Goal: Task Accomplishment & Management: Use online tool/utility

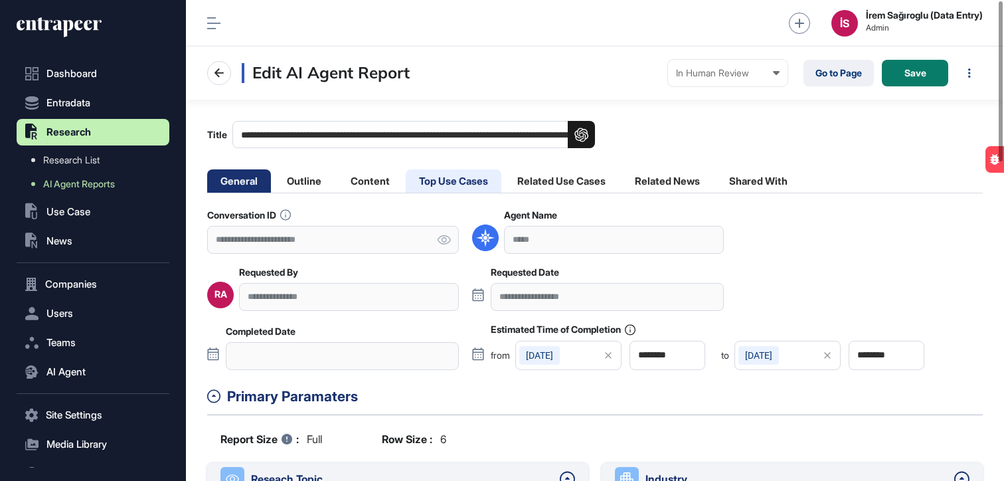
click at [448, 180] on li "Top Use Cases" at bounding box center [454, 180] width 96 height 23
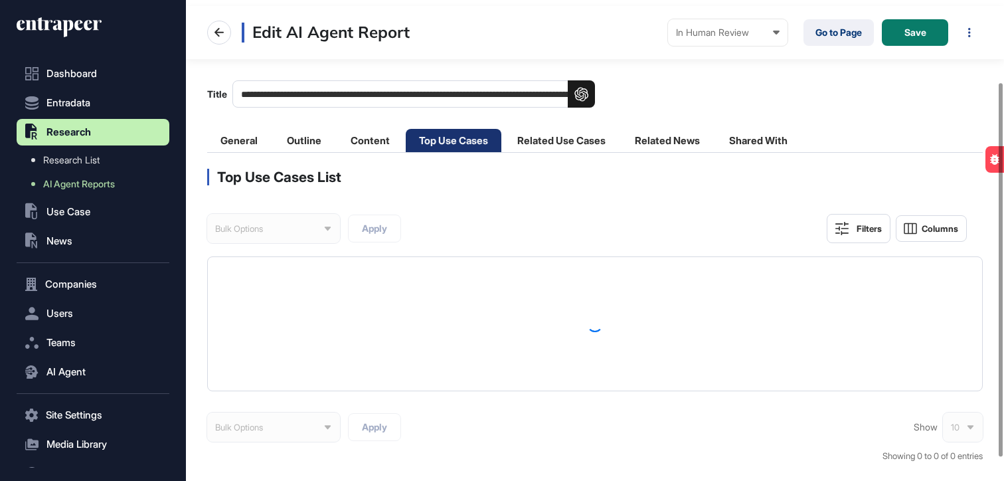
scroll to position [112, 0]
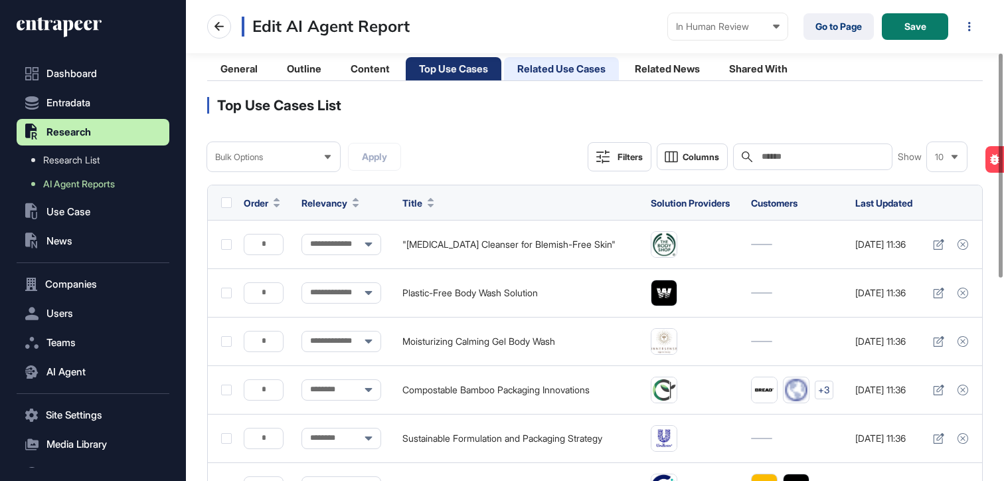
click at [594, 66] on li "Related Use Cases" at bounding box center [561, 68] width 115 height 23
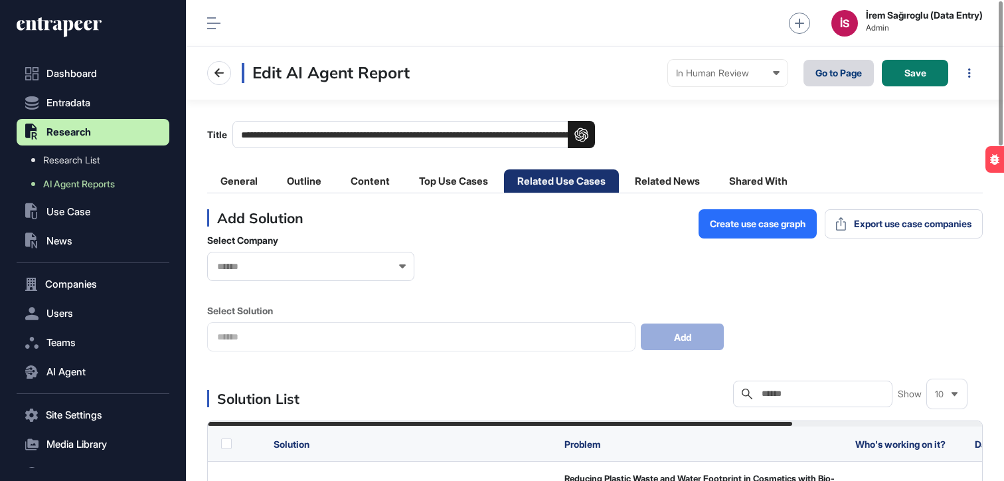
click at [831, 71] on link "Go to Page" at bounding box center [838, 73] width 70 height 27
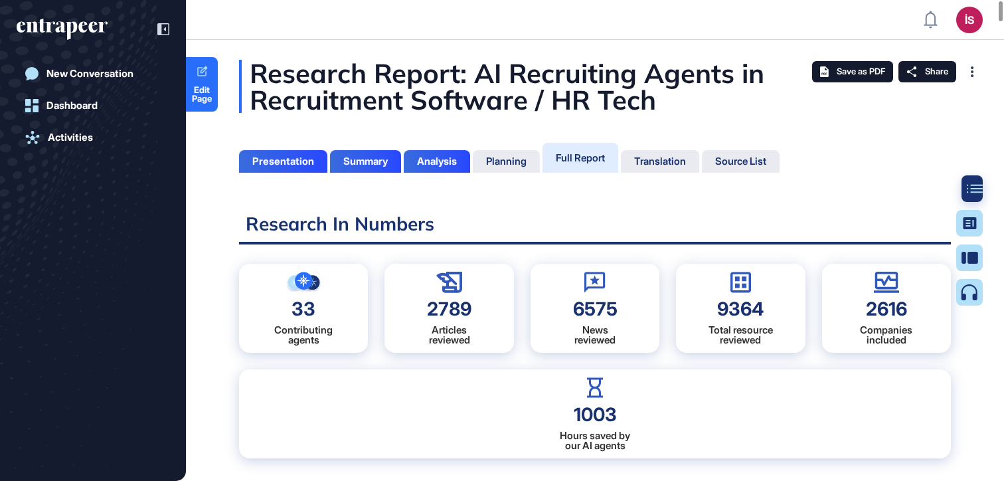
click at [971, 185] on icon at bounding box center [975, 189] width 16 height 9
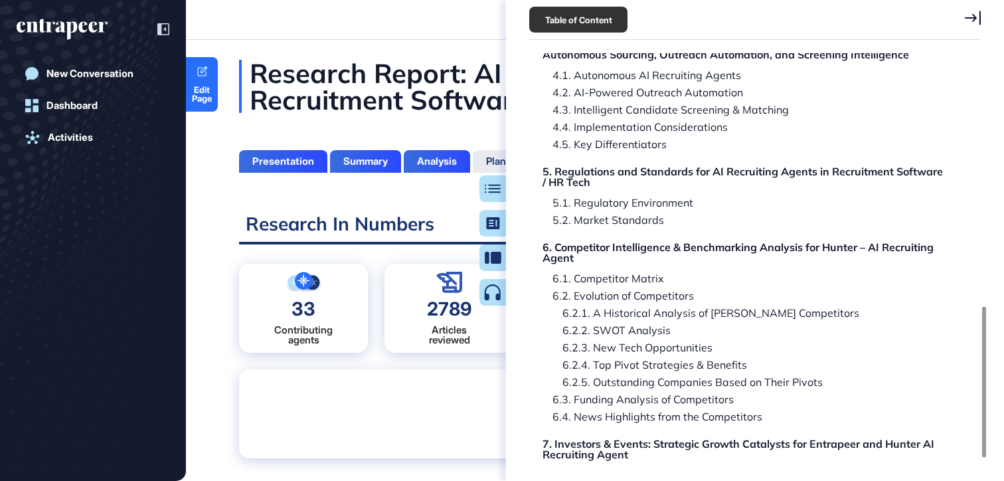
scroll to position [719, 0]
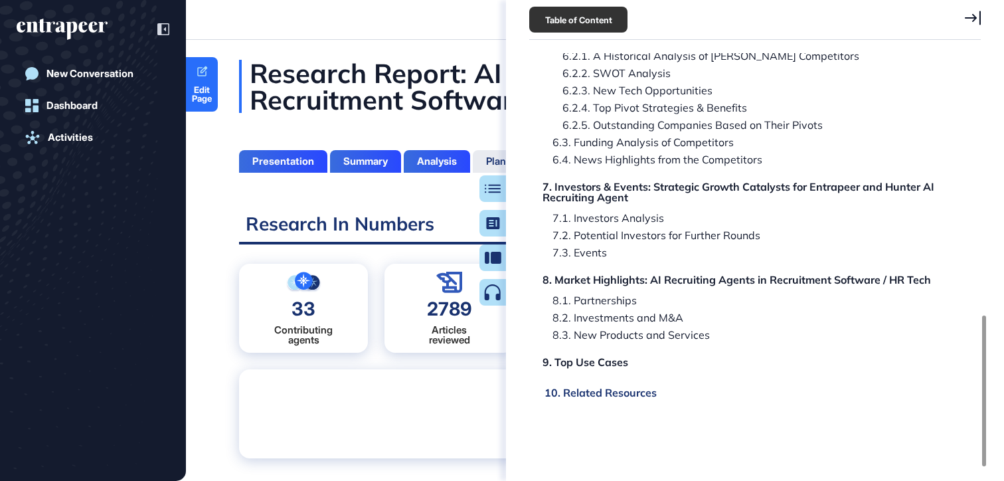
click at [595, 394] on div "10. Related Resources" at bounding box center [600, 392] width 112 height 11
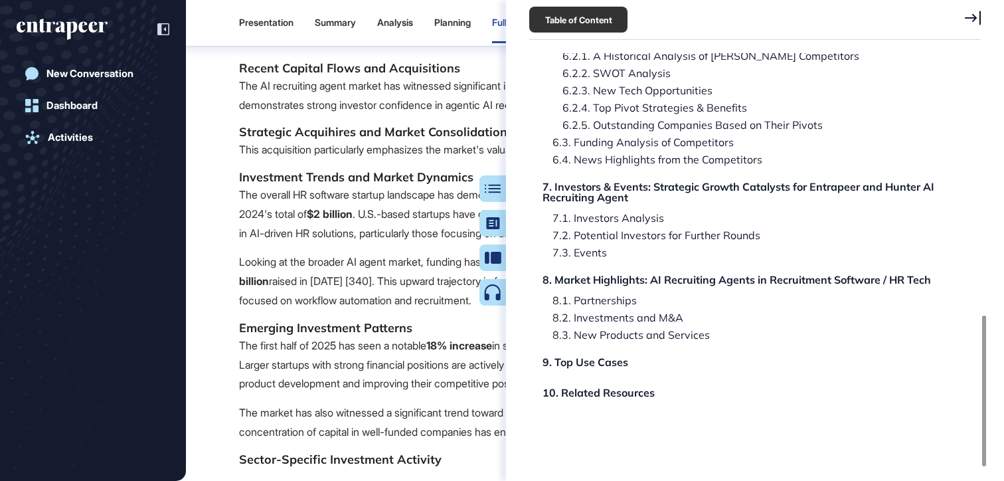
scroll to position [146618, 0]
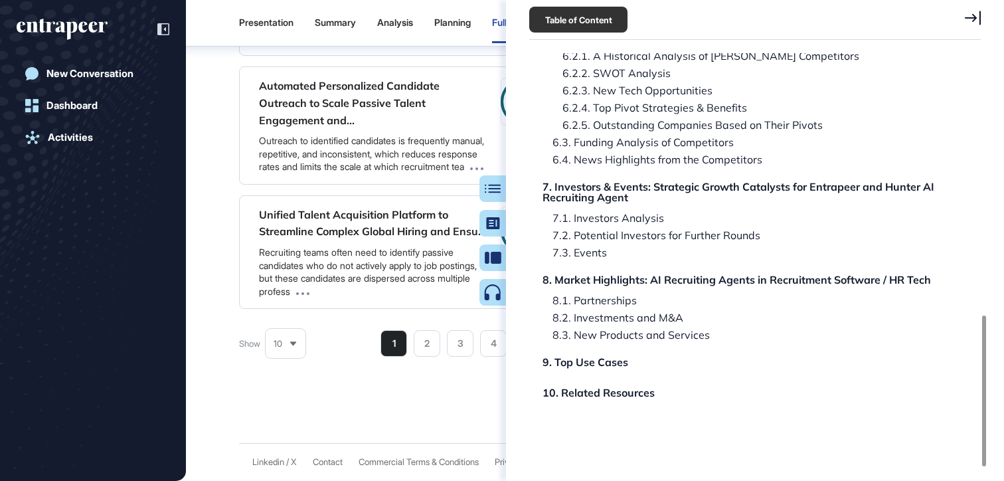
click at [977, 17] on icon at bounding box center [973, 18] width 16 height 15
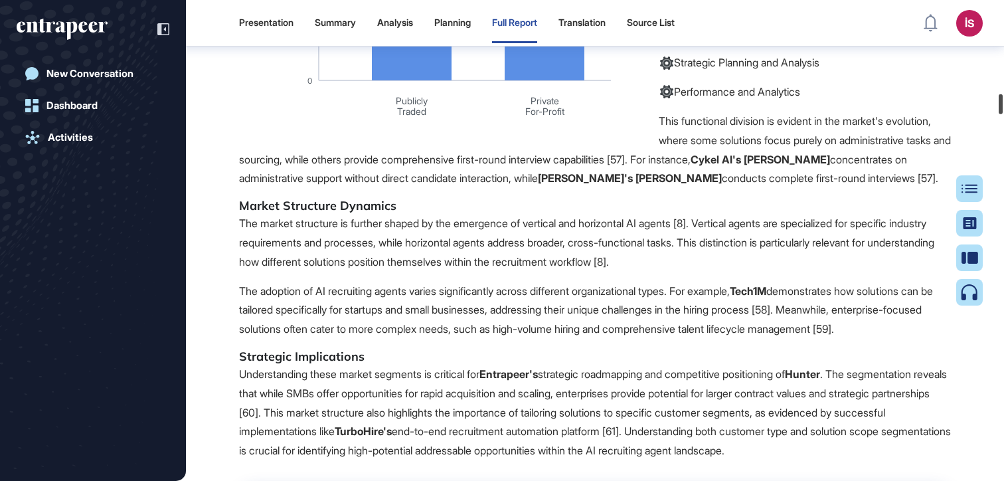
scroll to position [0, 0]
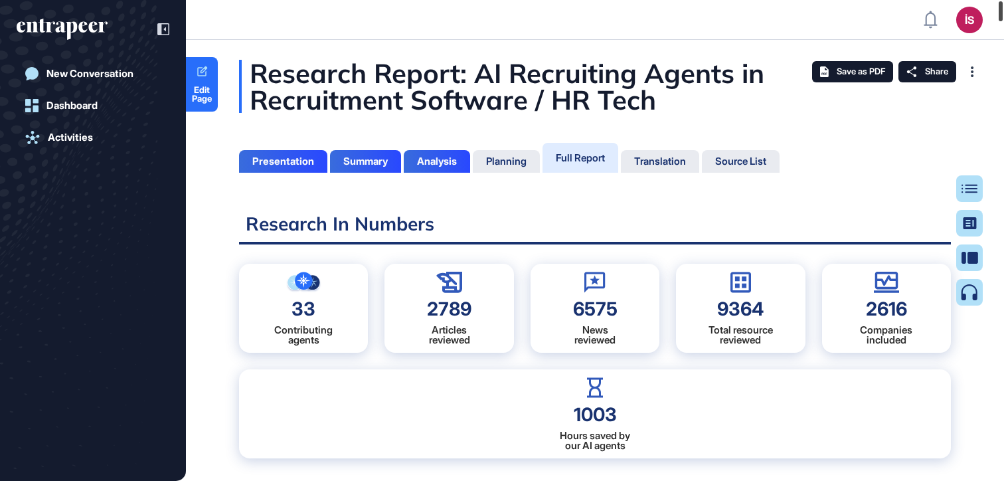
drag, startPoint x: 997, startPoint y: 417, endPoint x: 995, endPoint y: -21, distance: 438.3
click at [995, 0] on html "İS Admin Dashboard Dashboard Profile My Content Request More Data New Conversat…" at bounding box center [502, 240] width 1004 height 481
click at [201, 74] on icon at bounding box center [202, 72] width 13 height 13
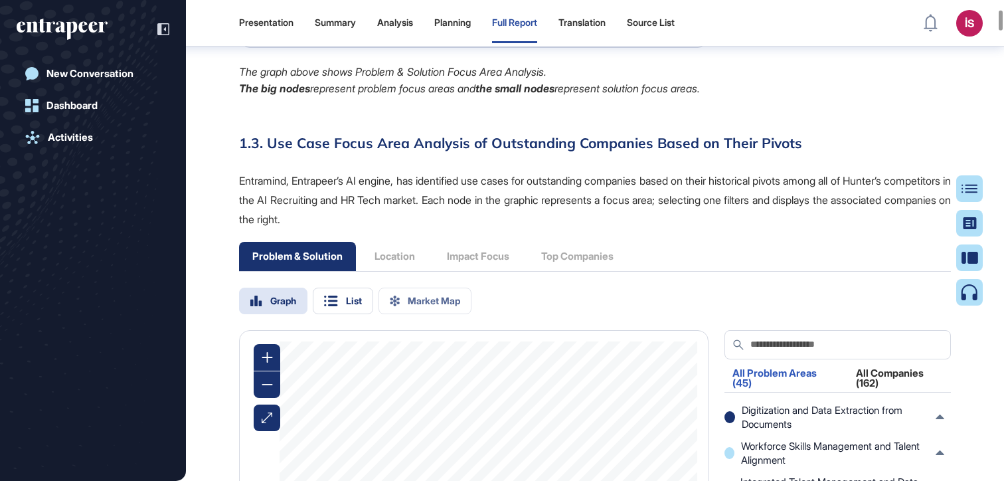
scroll to position [2955, 0]
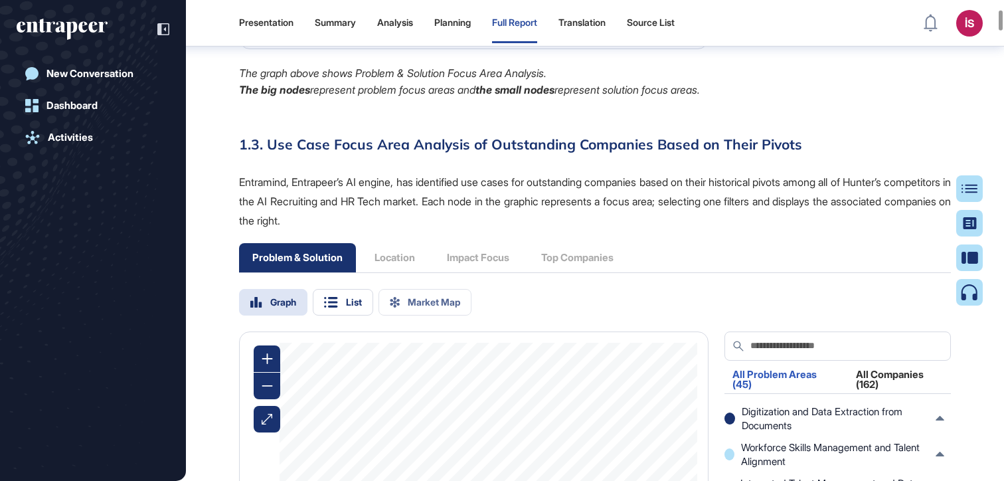
click at [268, 153] on h3 "1.3. Use Case Focus Area Analysis of Outstanding Companies Based on Their Pivots" at bounding box center [595, 143] width 712 height 17
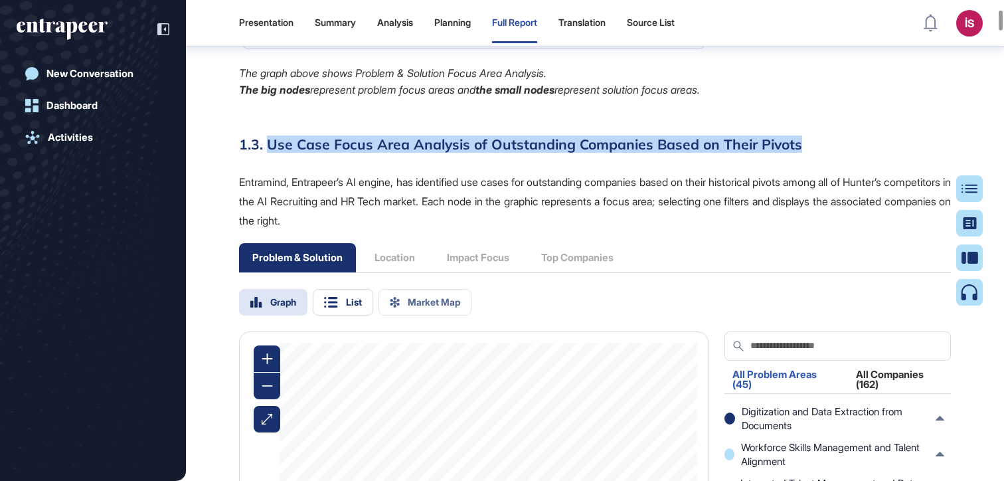
drag, startPoint x: 268, startPoint y: 217, endPoint x: 793, endPoint y: 213, distance: 524.6
click at [793, 153] on h3 "1.3. Use Case Focus Area Analysis of Outstanding Companies Based on Their Pivots" at bounding box center [595, 143] width 712 height 17
copy h3 "Use Case Focus Area Analysis of Outstanding Companies Based on Their Pivots"
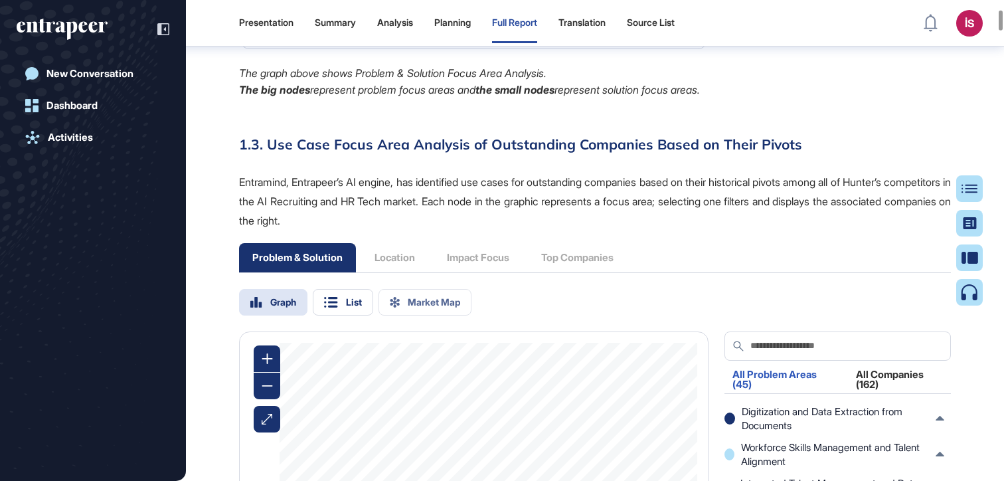
click at [434, 230] on p "Entramind, Entrapeer’s AI engine, has identified use cases for outstanding comp…" at bounding box center [595, 201] width 712 height 57
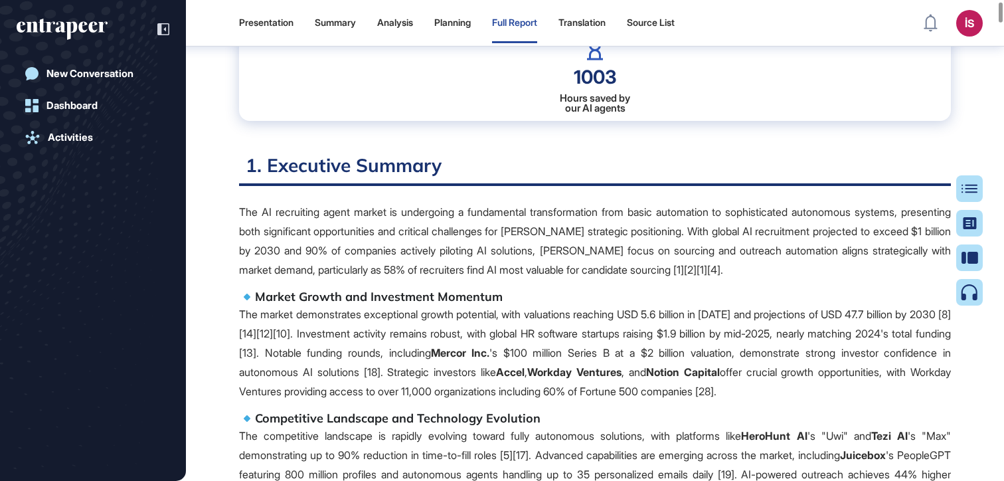
scroll to position [301, 0]
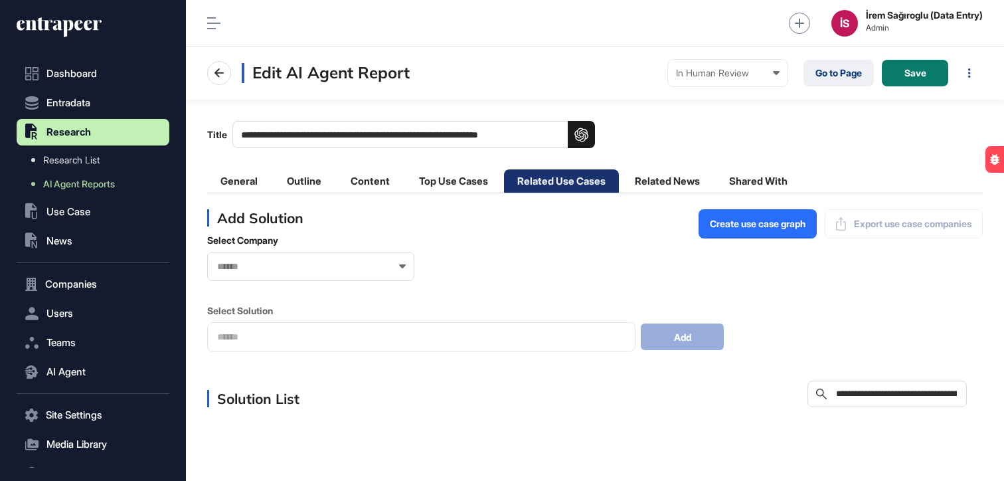
scroll to position [0, 116]
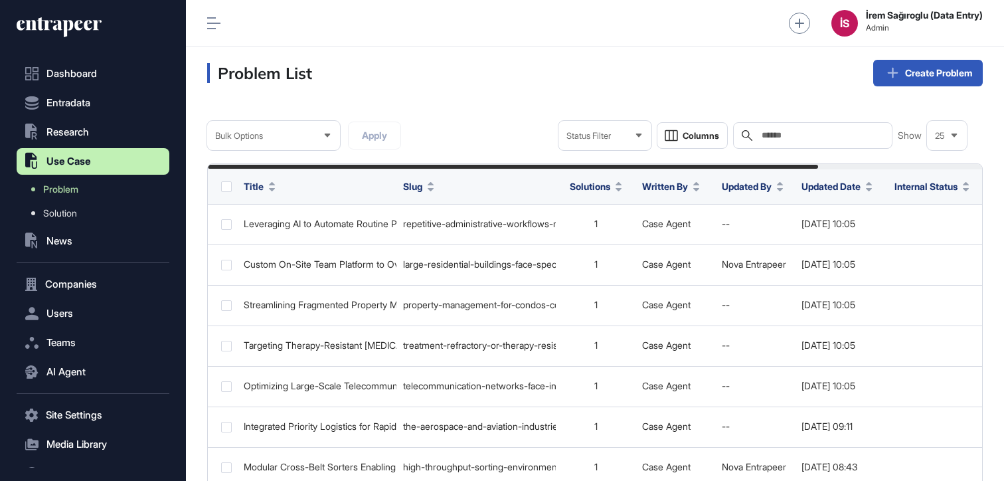
scroll to position [1, 1]
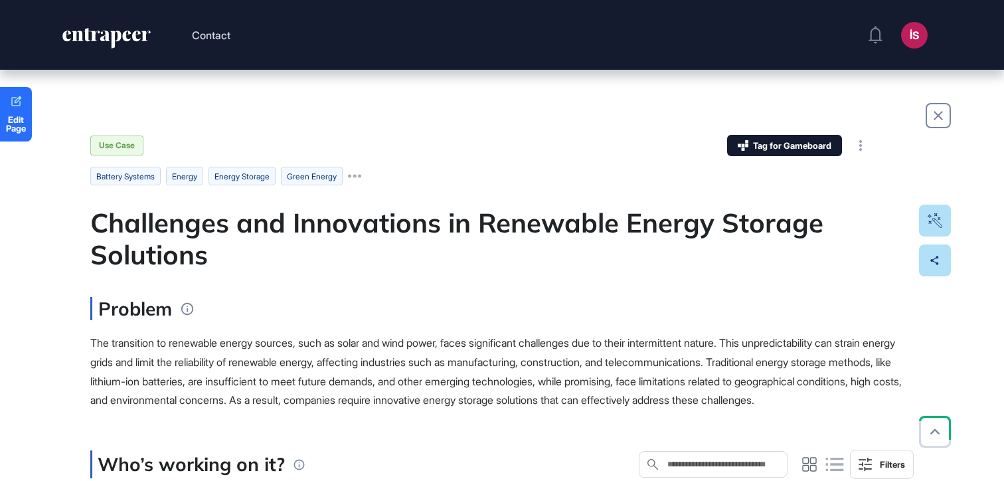
scroll to position [641, 0]
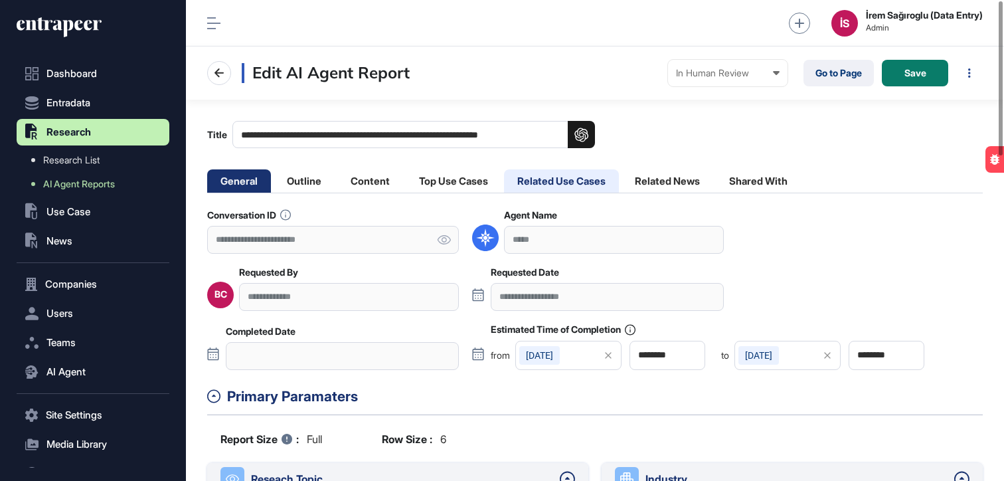
click at [568, 184] on li "Related Use Cases" at bounding box center [561, 180] width 115 height 23
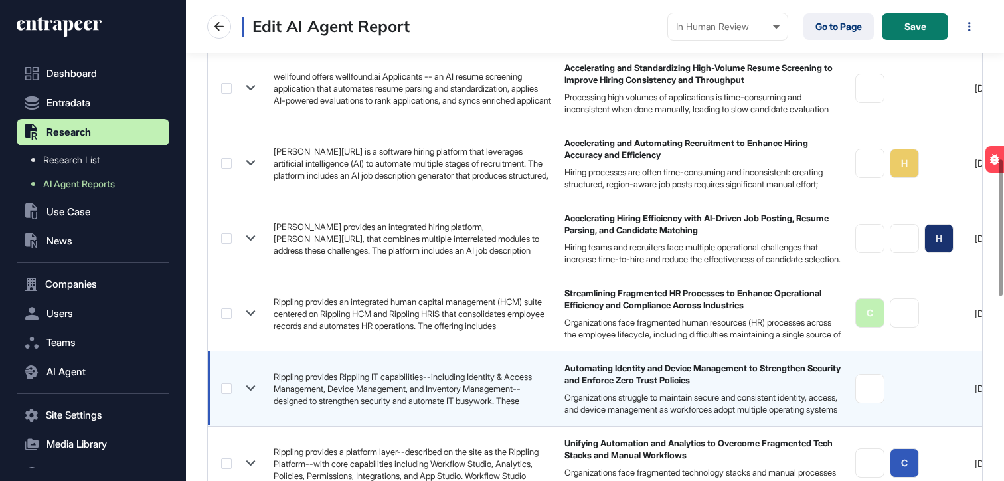
scroll to position [1211, 0]
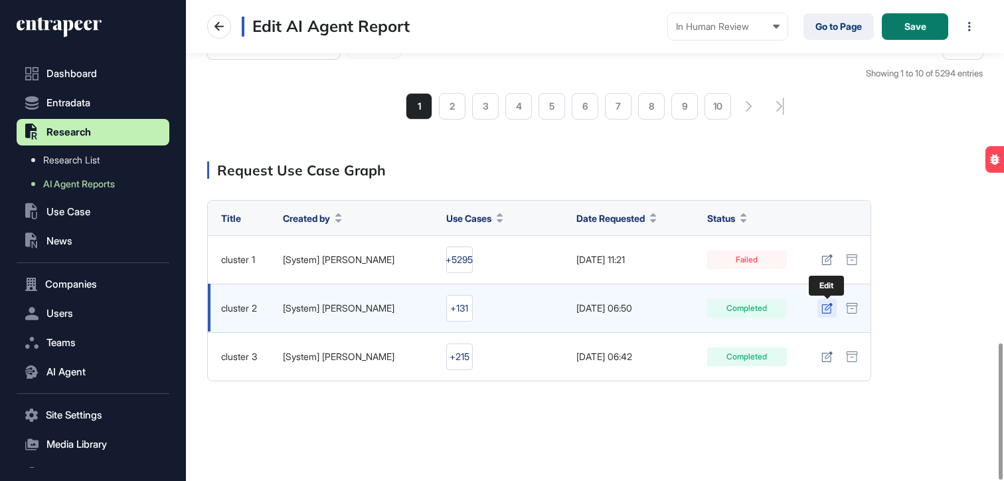
click at [823, 311] on icon at bounding box center [826, 308] width 11 height 11
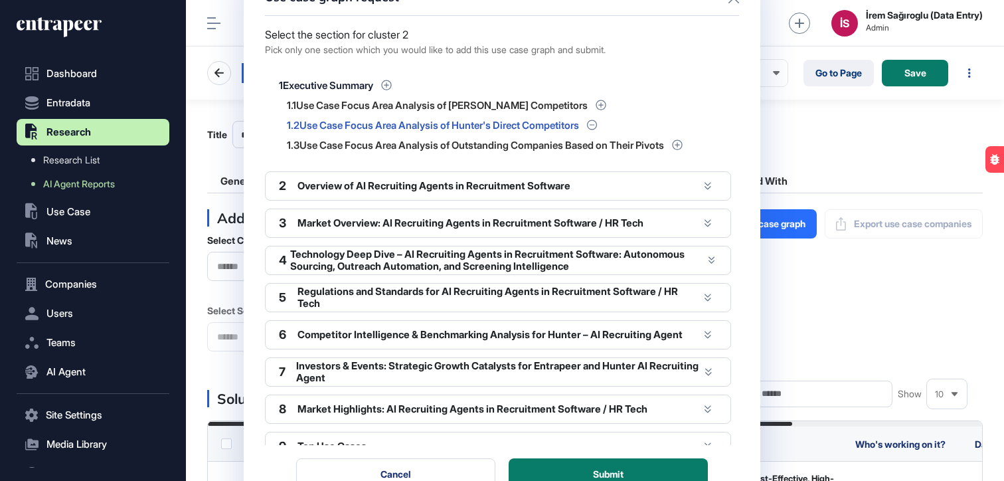
scroll to position [0, 0]
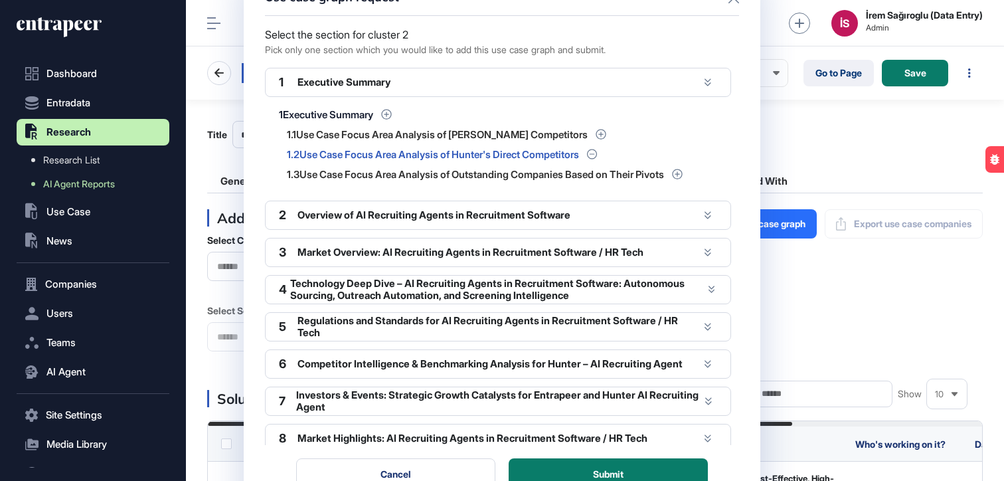
click at [813, 144] on div "Use case graph request Select the section for cluster 2 Pick only one section w…" at bounding box center [502, 240] width 1004 height 481
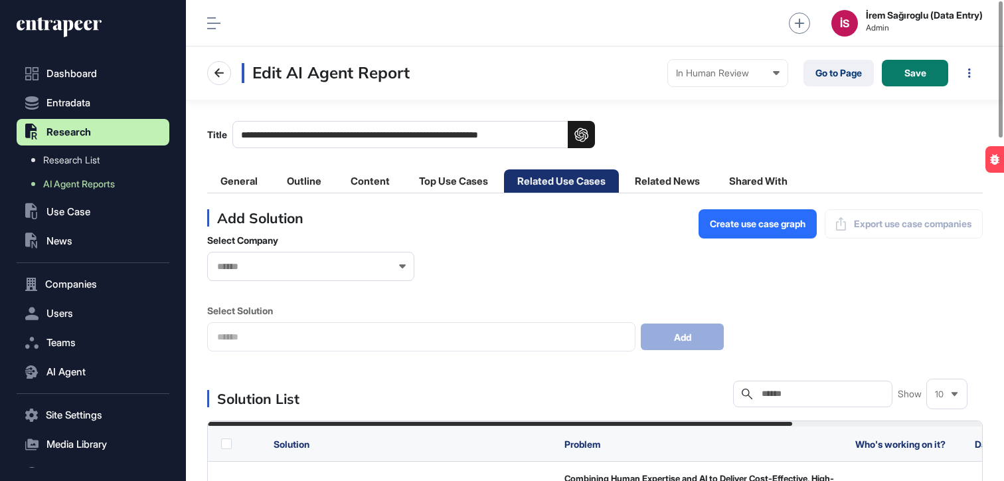
click at [839, 137] on div "**********" at bounding box center [595, 134] width 776 height 27
click at [746, 224] on span "Create use case graph" at bounding box center [758, 223] width 96 height 9
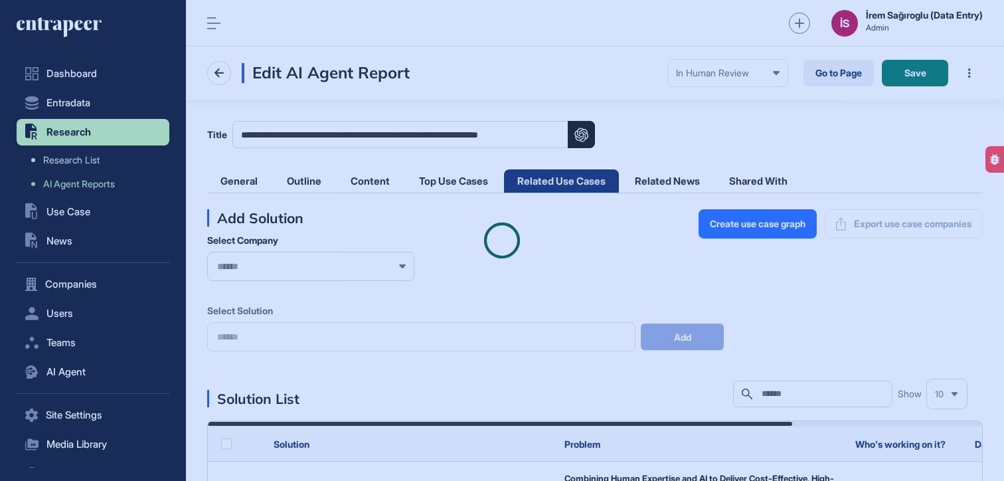
click at [550, 37] on div at bounding box center [502, 240] width 1004 height 481
drag, startPoint x: 412, startPoint y: 96, endPoint x: 368, endPoint y: 48, distance: 65.3
click at [413, 96] on div at bounding box center [502, 240] width 1004 height 481
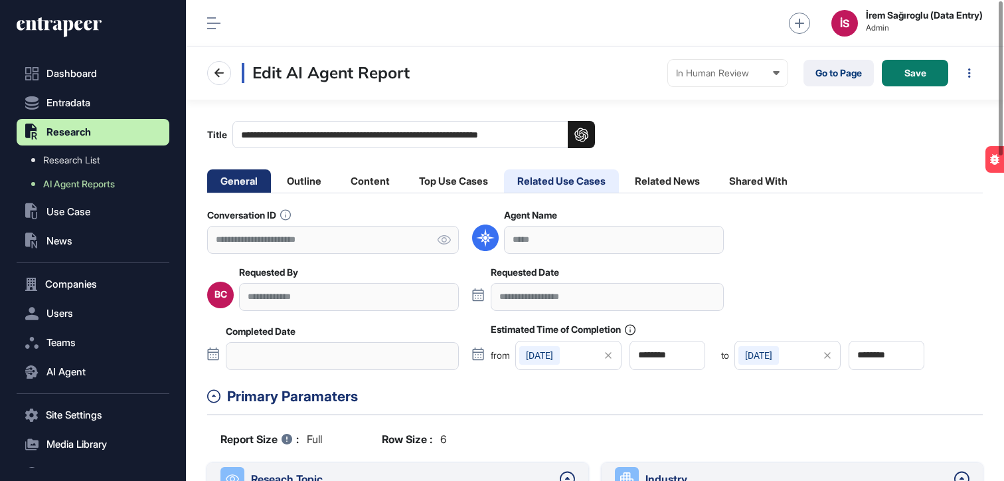
click at [557, 183] on li "Related Use Cases" at bounding box center [561, 180] width 115 height 23
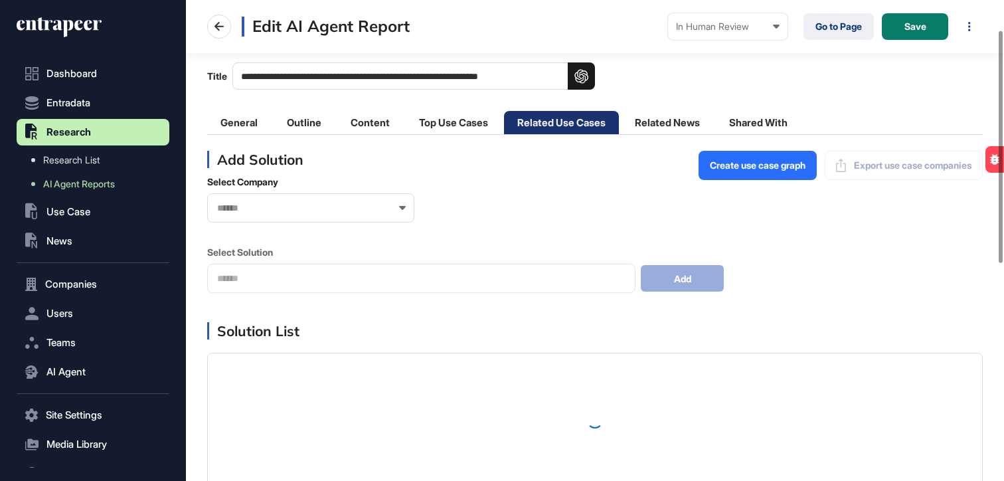
scroll to position [62, 0]
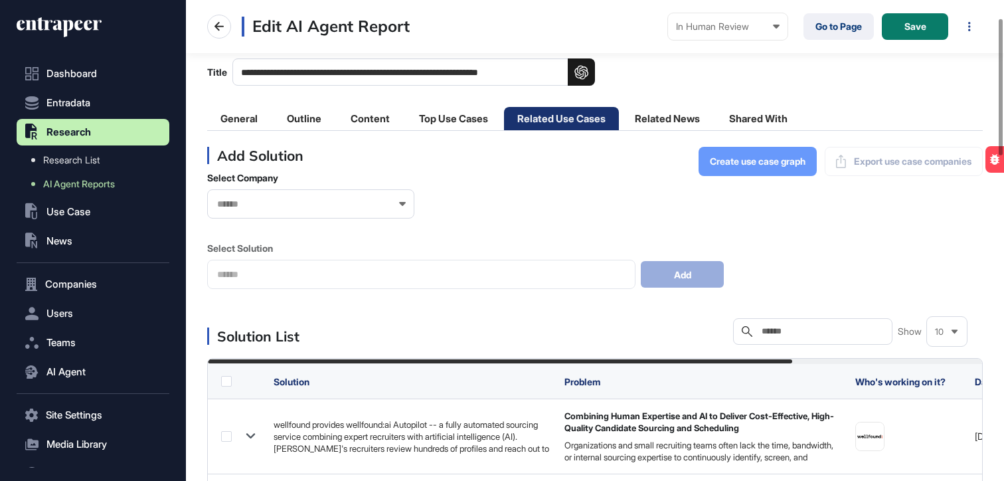
click at [776, 168] on button "Create use case graph" at bounding box center [758, 161] width 118 height 29
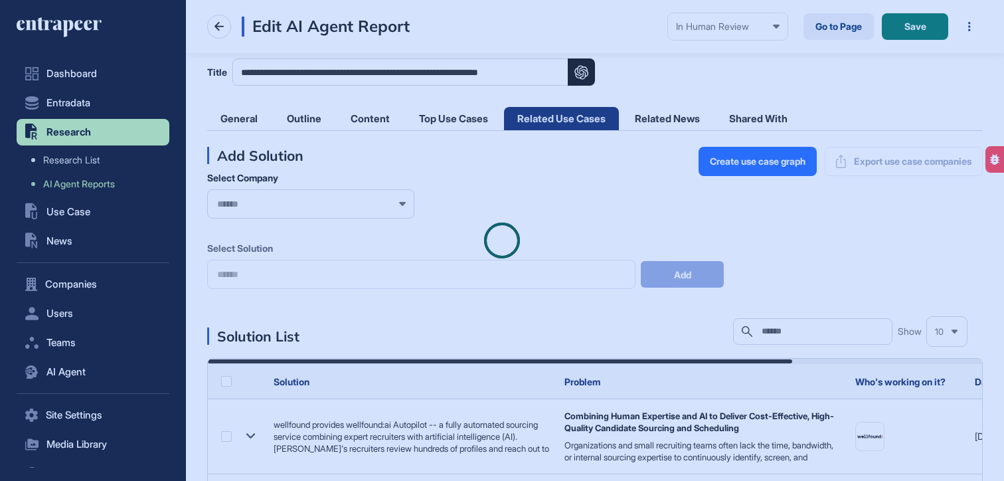
click at [384, 72] on div at bounding box center [502, 240] width 1004 height 481
click at [596, 27] on div at bounding box center [502, 240] width 1004 height 481
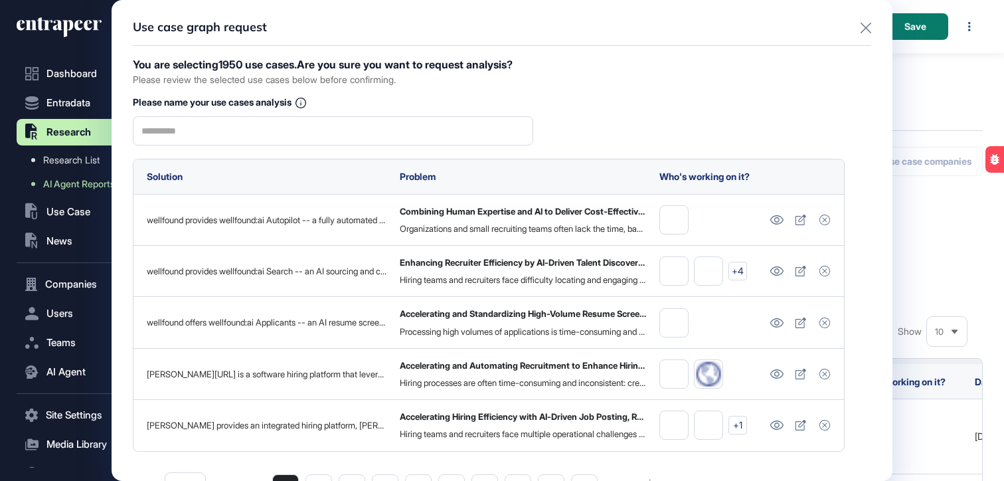
scroll to position [0, 0]
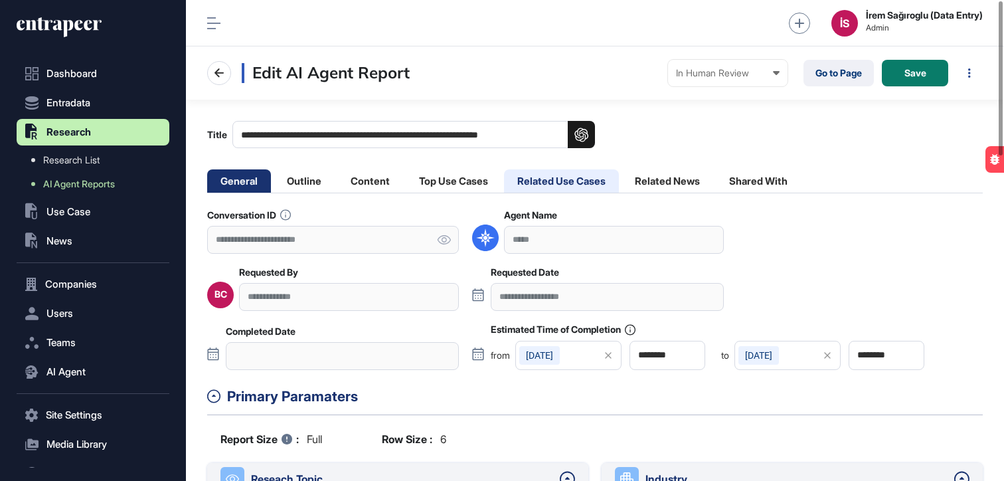
click at [571, 181] on li "Related Use Cases" at bounding box center [561, 180] width 115 height 23
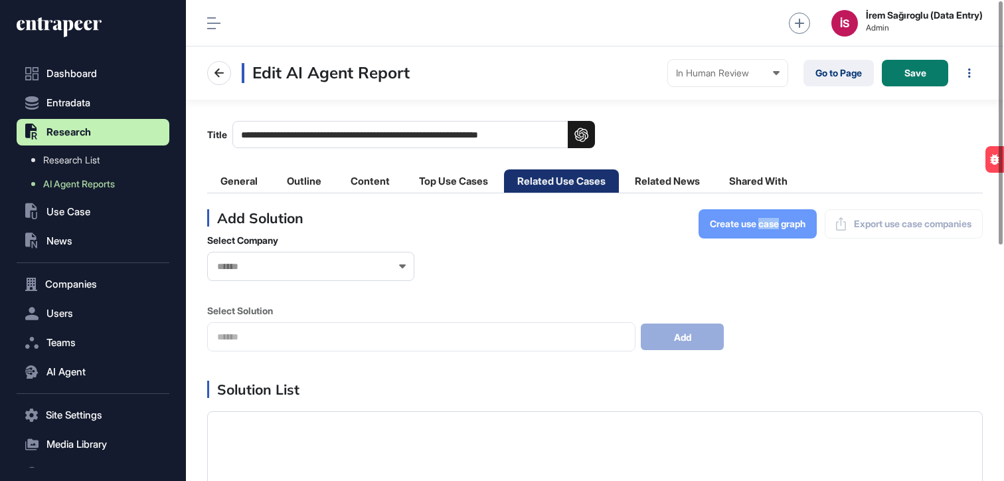
click at [712, 223] on span "Create use case graph" at bounding box center [758, 223] width 96 height 9
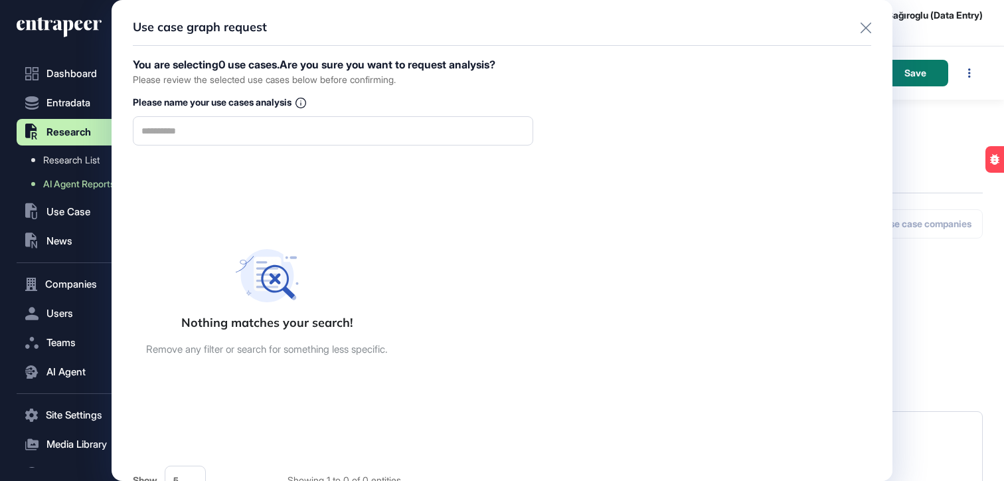
click at [846, 24] on div "Use case graph request" at bounding box center [502, 33] width 738 height 25
click at [861, 29] on icon at bounding box center [866, 28] width 11 height 11
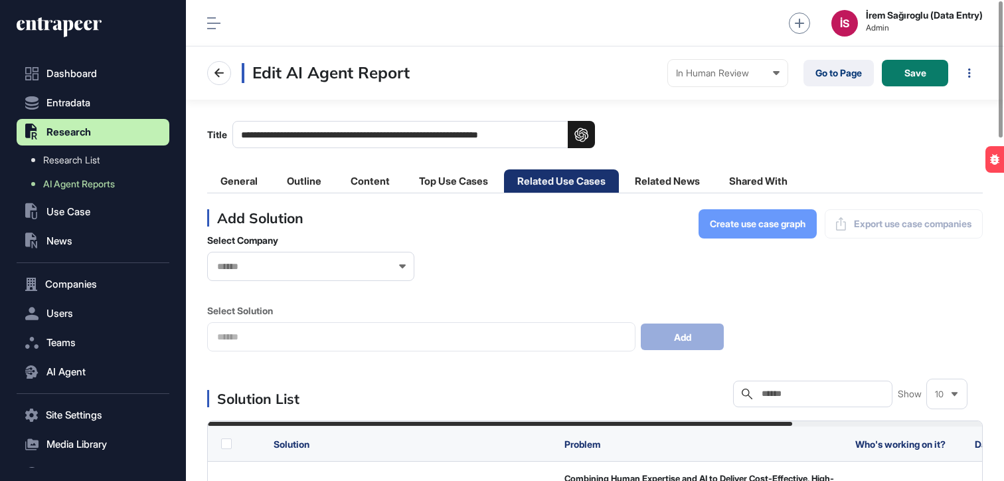
click at [731, 227] on span "Create use case graph" at bounding box center [758, 223] width 96 height 9
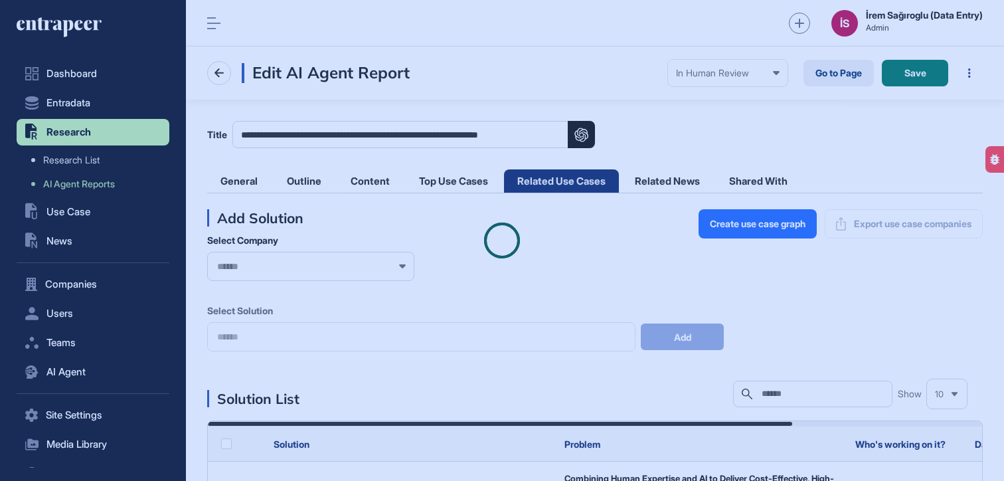
click at [576, 27] on div at bounding box center [502, 240] width 1004 height 481
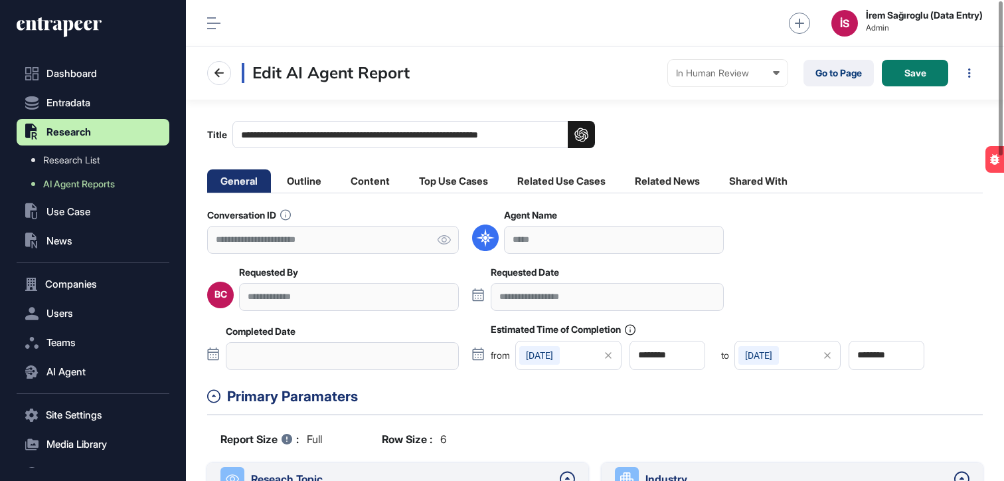
click at [566, 183] on li "Related Use Cases" at bounding box center [561, 180] width 115 height 23
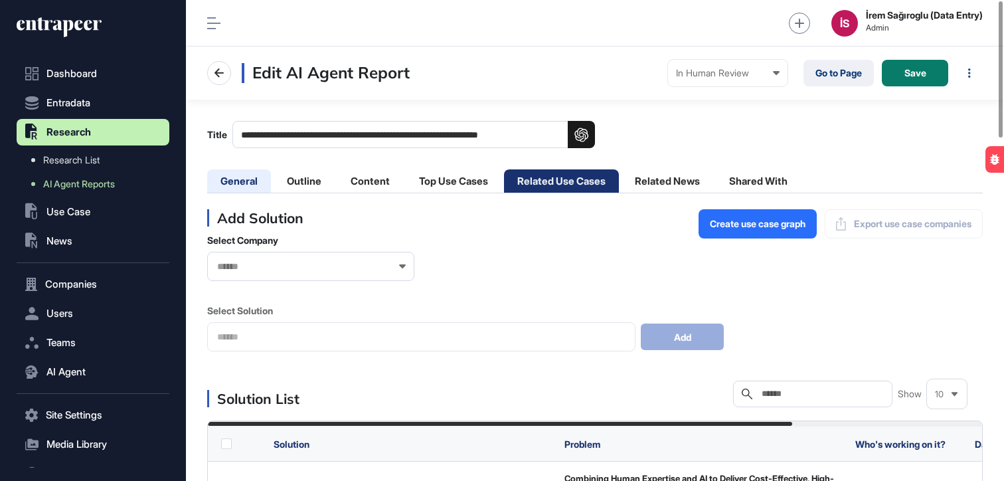
click at [251, 181] on li "General" at bounding box center [239, 180] width 64 height 23
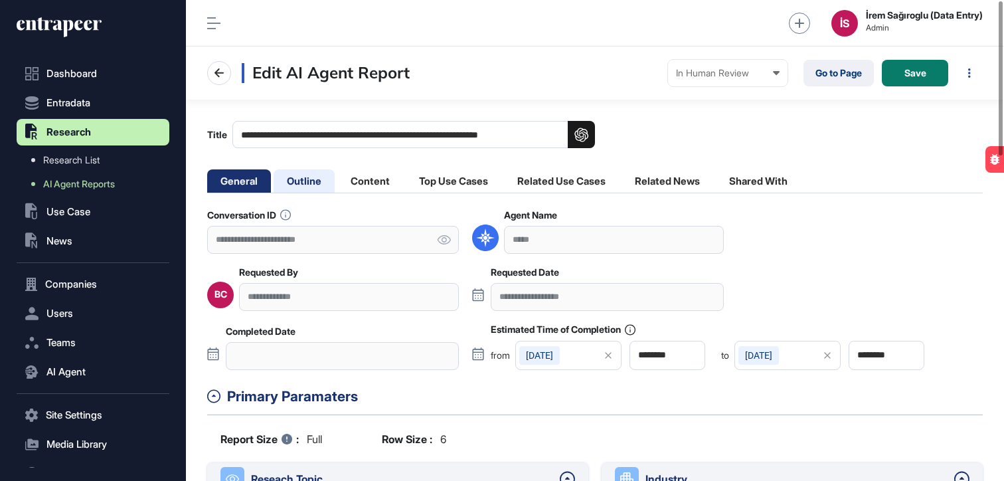
click at [318, 183] on li "Outline" at bounding box center [304, 180] width 61 height 23
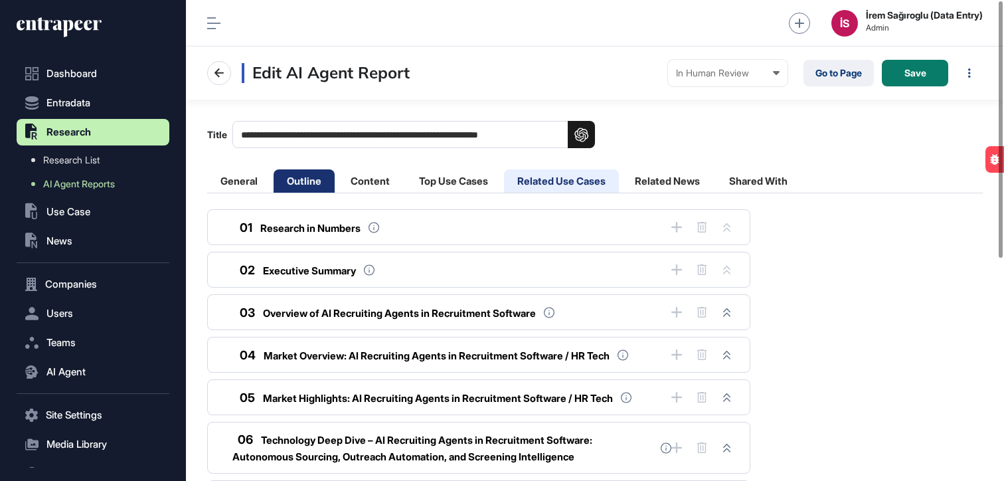
click at [560, 183] on li "Related Use Cases" at bounding box center [561, 180] width 115 height 23
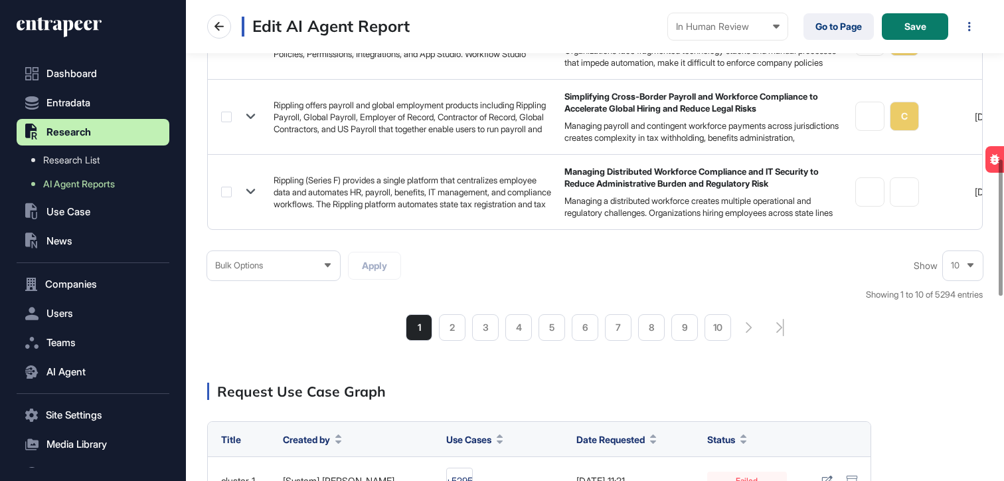
scroll to position [1211, 0]
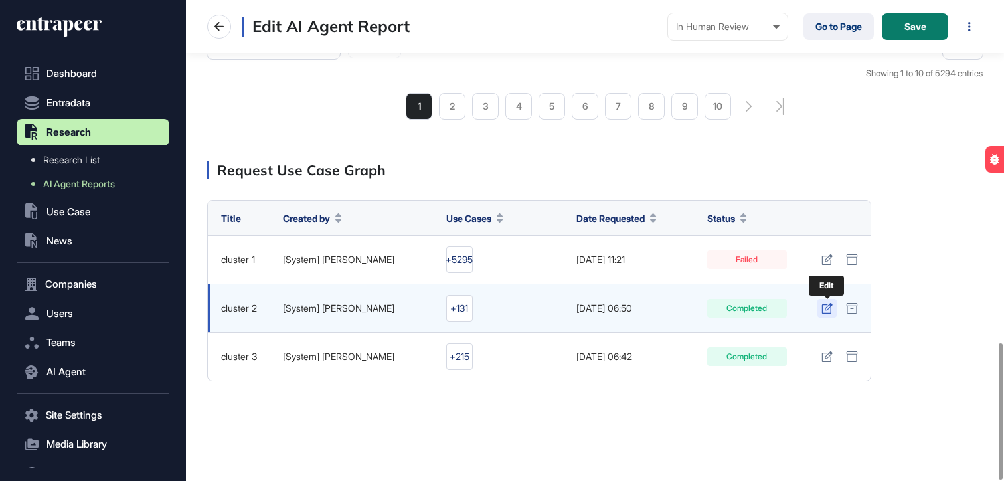
click at [829, 307] on icon at bounding box center [826, 308] width 11 height 11
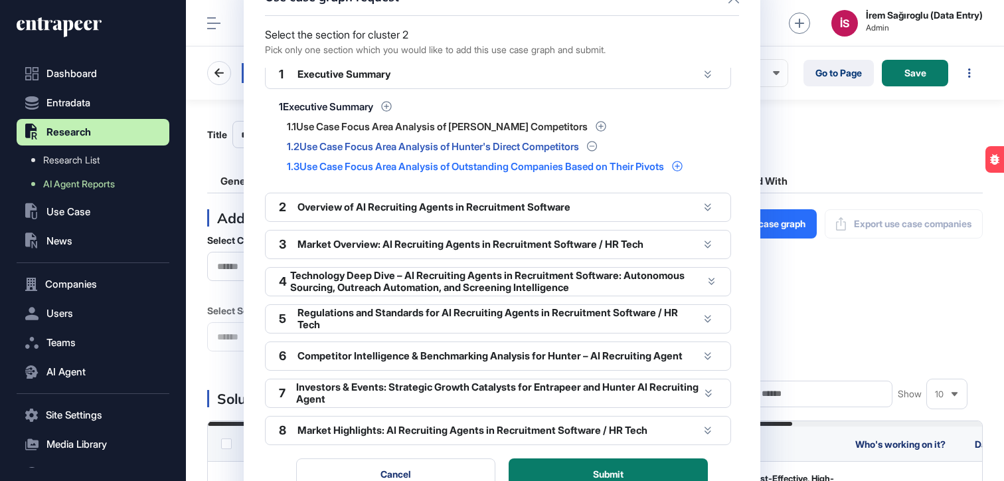
scroll to position [0, 0]
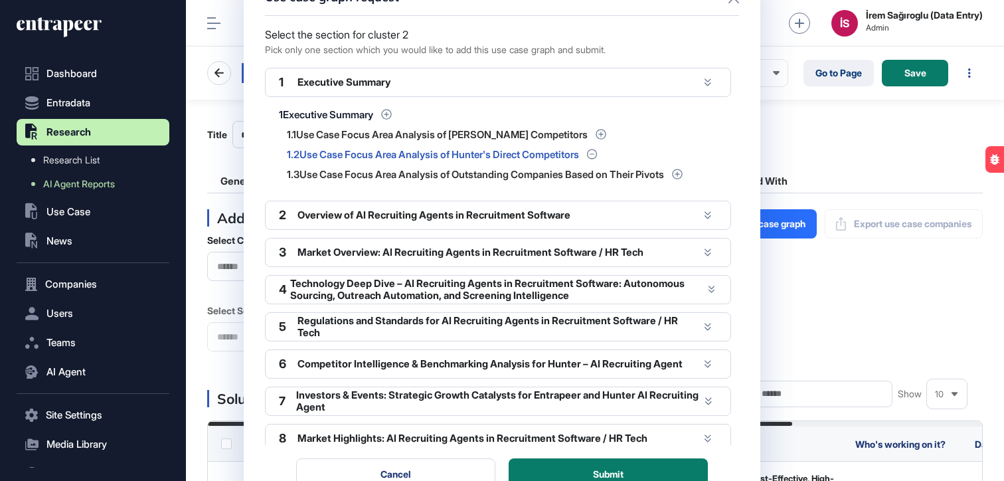
click at [807, 125] on div "Use case graph request Select the section for cluster 2 Pick only one section w…" at bounding box center [502, 240] width 1004 height 481
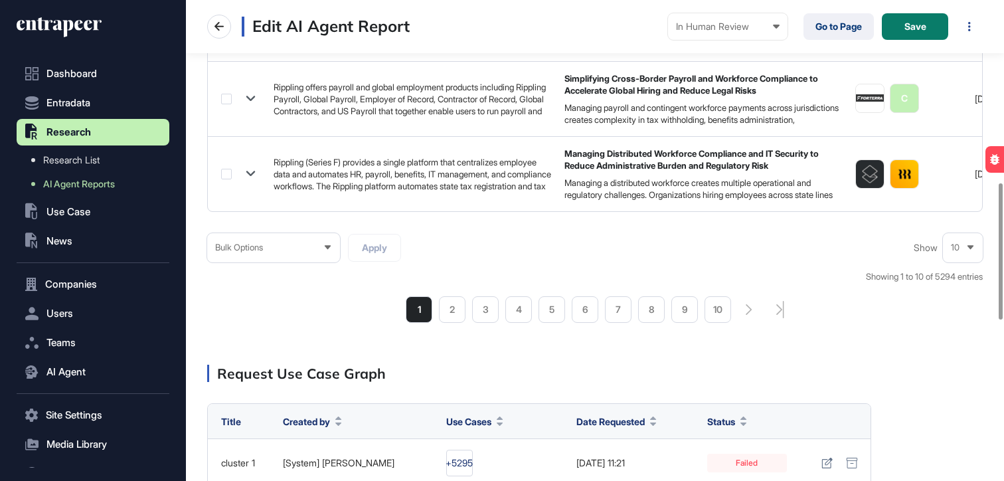
scroll to position [1211, 0]
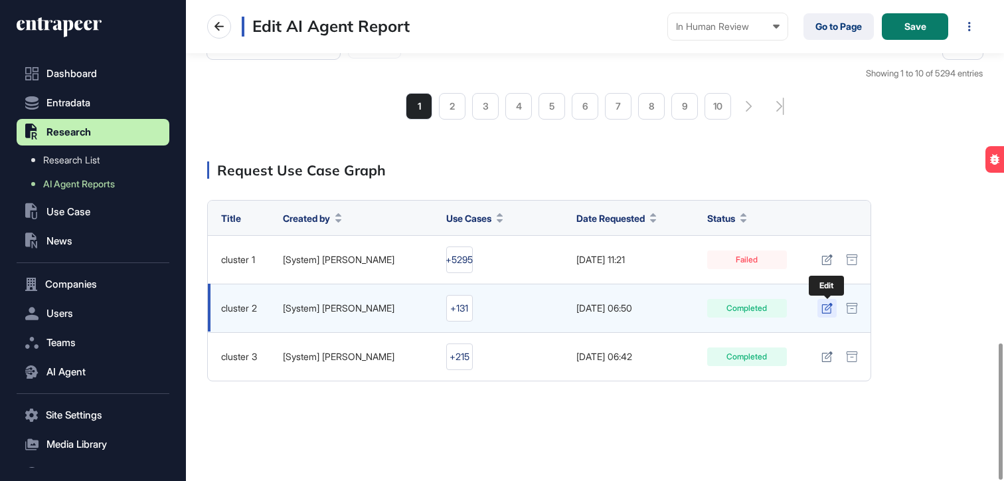
click at [823, 303] on icon at bounding box center [826, 308] width 11 height 11
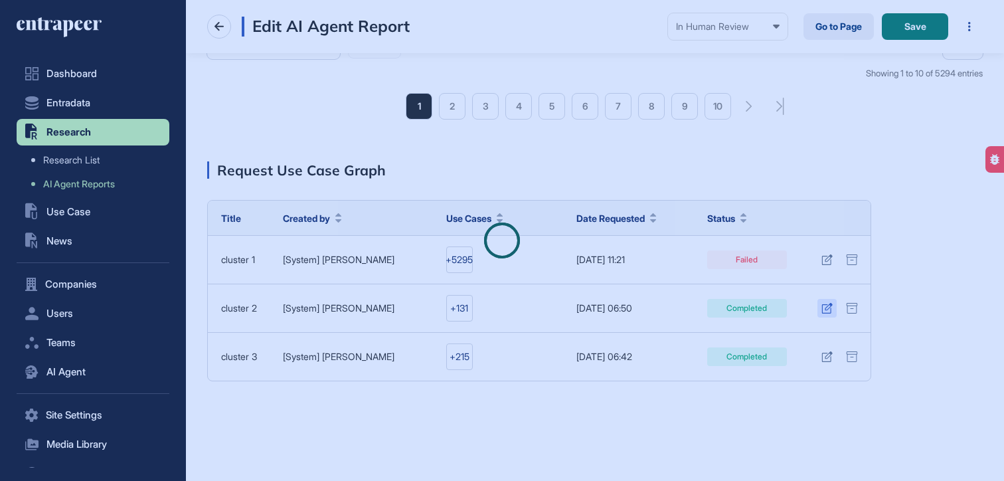
scroll to position [0, 0]
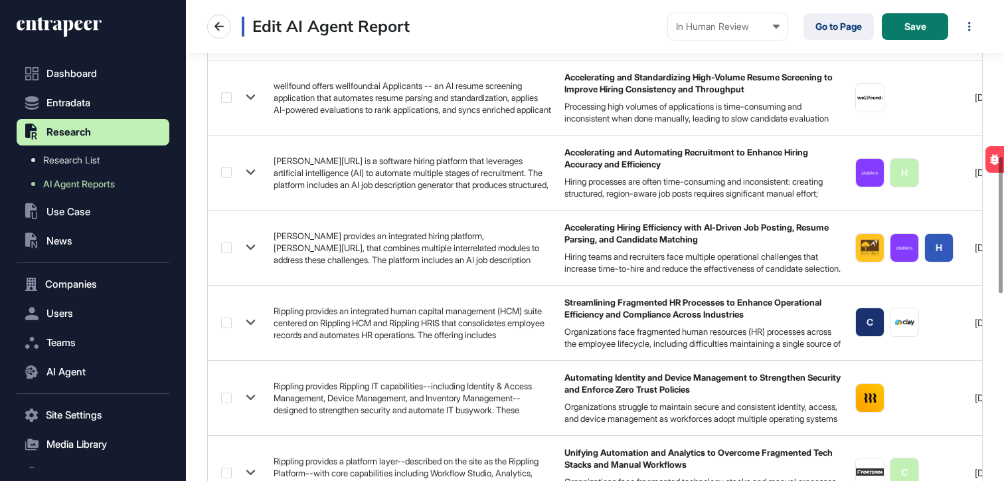
scroll to position [1211, 0]
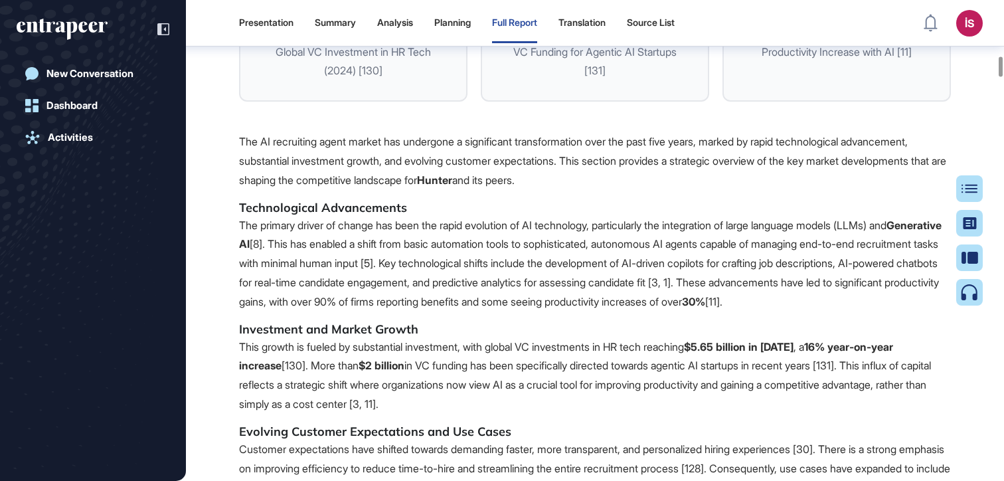
scroll to position [18021, 0]
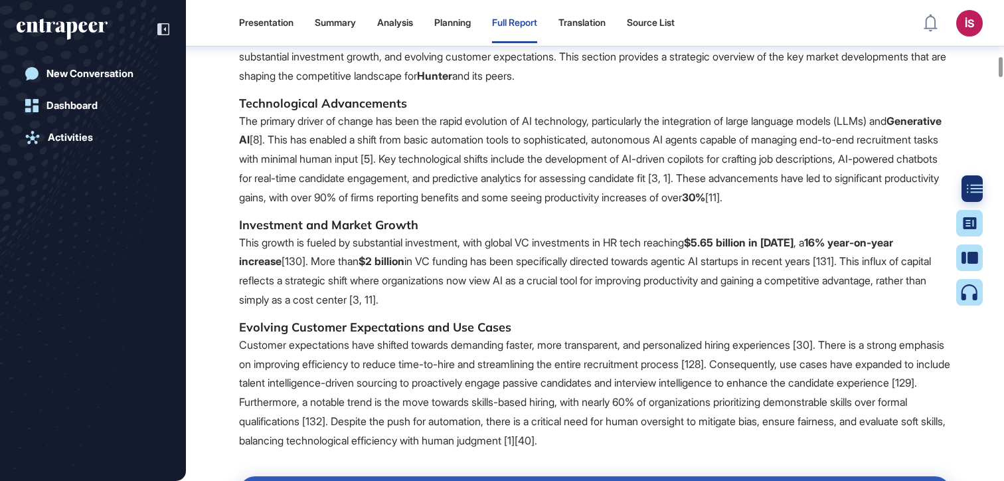
click at [964, 185] on div at bounding box center [975, 188] width 27 height 27
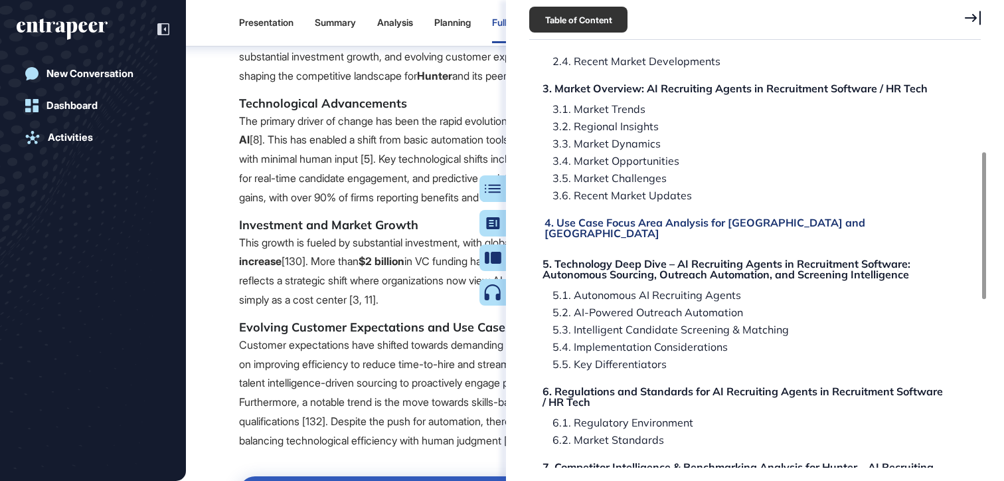
scroll to position [277, 0]
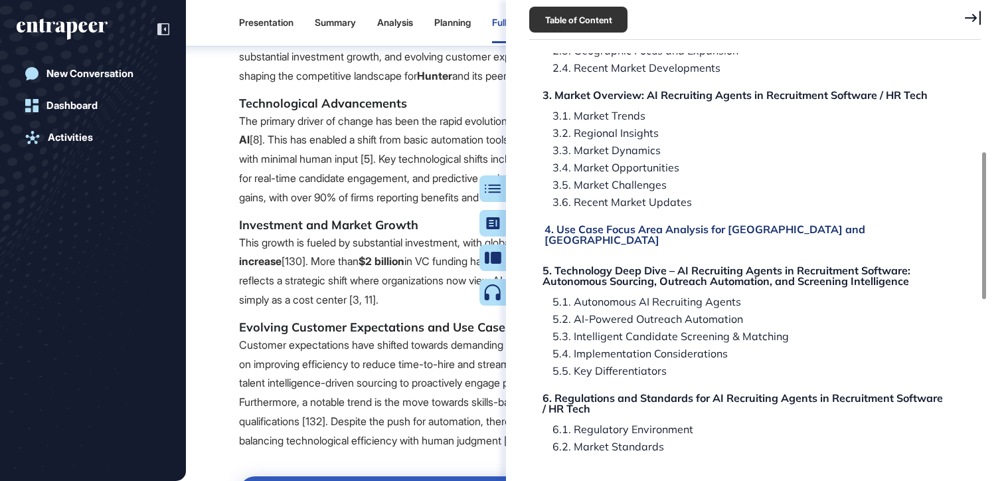
click at [672, 226] on div "4. Use Case Focus Area Analysis for North America and South America" at bounding box center [745, 234] width 403 height 21
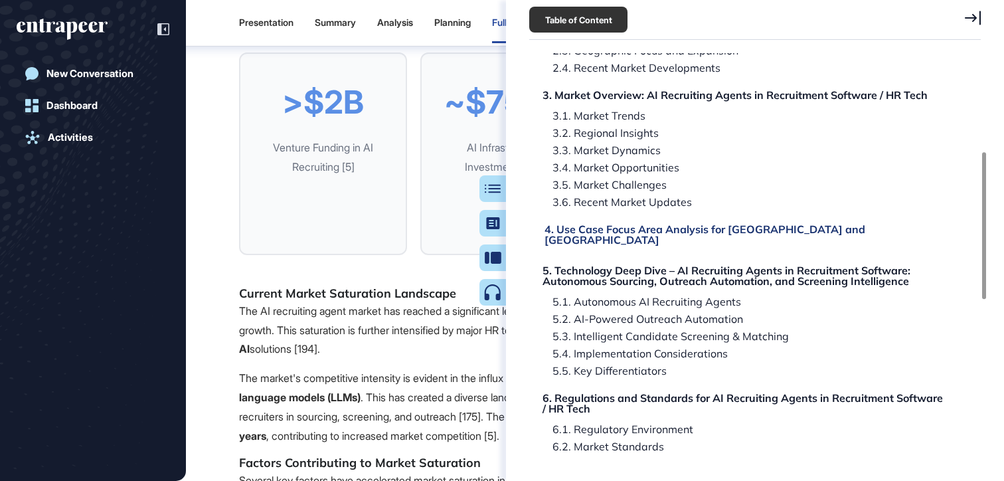
scroll to position [55361, 0]
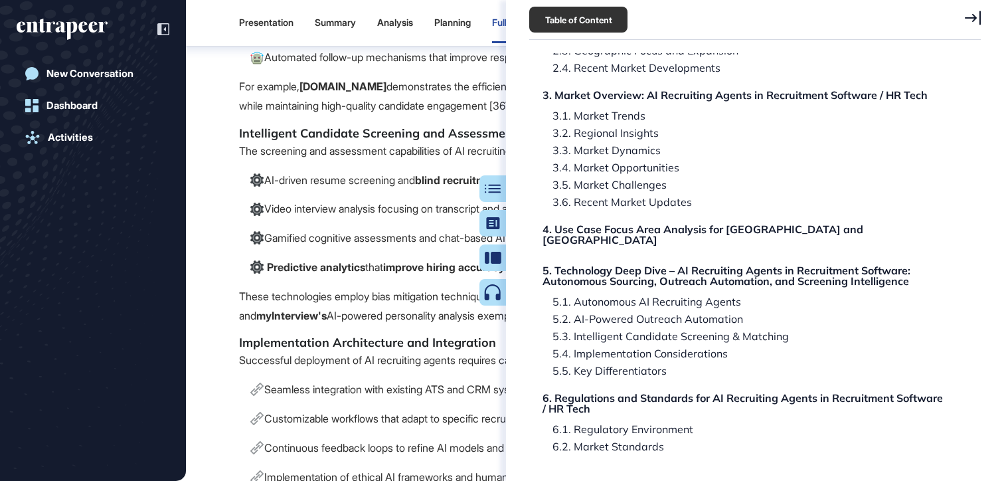
click at [977, 15] on icon at bounding box center [973, 18] width 16 height 15
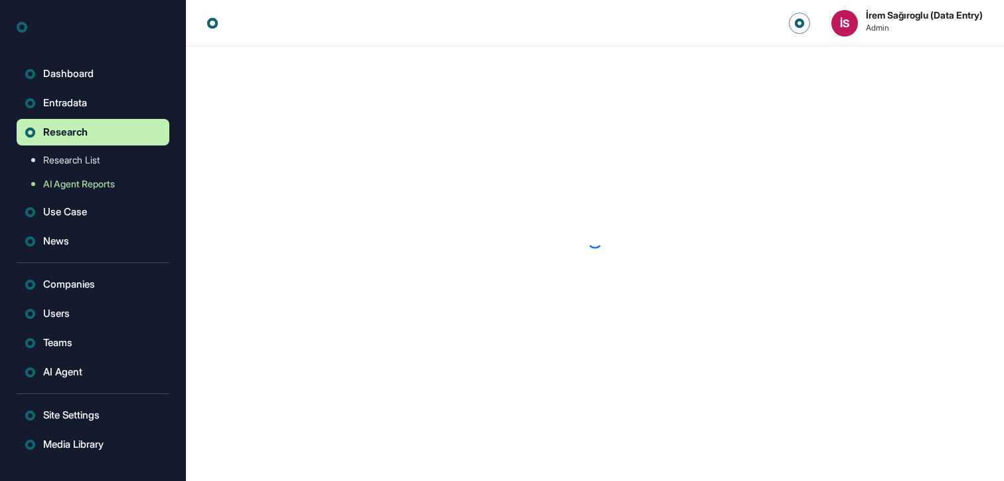
scroll to position [1, 1]
